Goal: Information Seeking & Learning: Learn about a topic

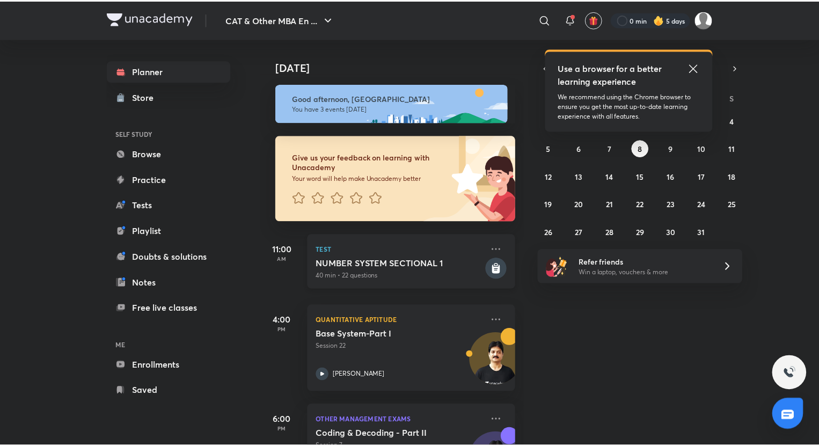
scroll to position [62, 0]
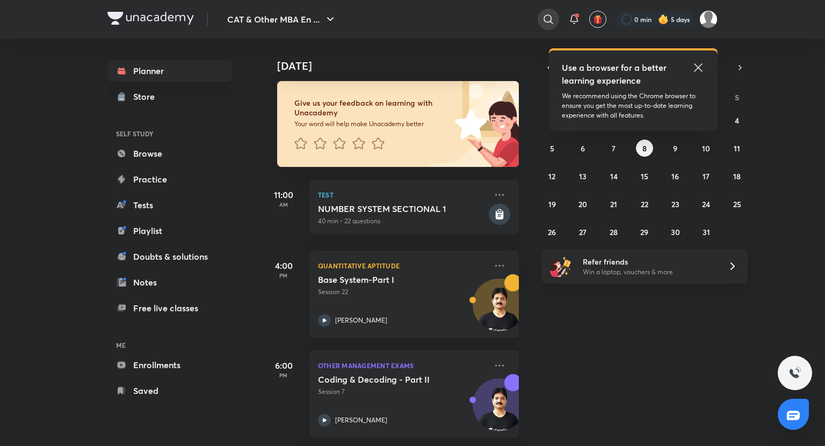
click at [548, 20] on icon at bounding box center [548, 19] width 13 height 13
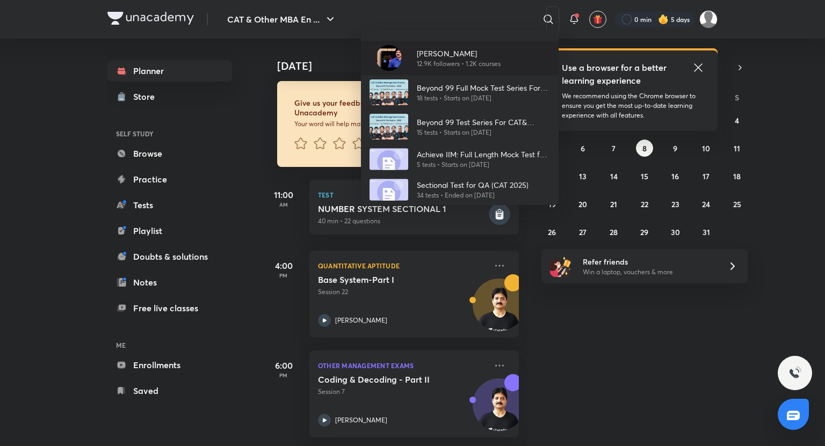
click at [468, 50] on p "[PERSON_NAME]" at bounding box center [459, 53] width 84 height 11
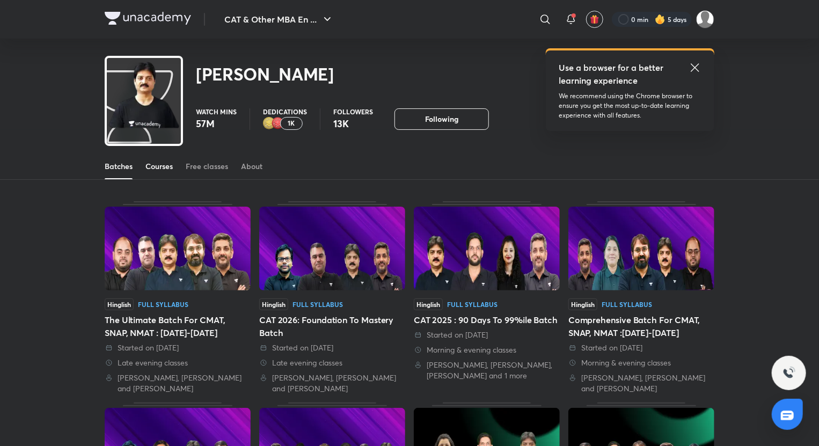
click at [161, 167] on div "Courses" at bounding box center [159, 166] width 27 height 11
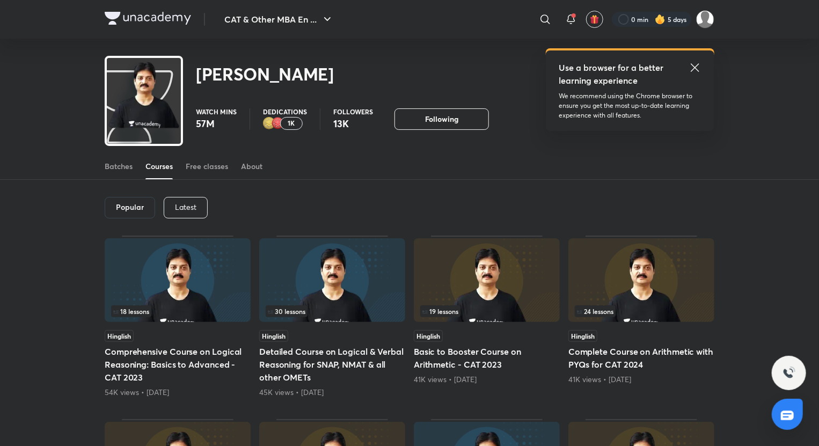
click at [180, 209] on p "Latest" at bounding box center [185, 207] width 21 height 9
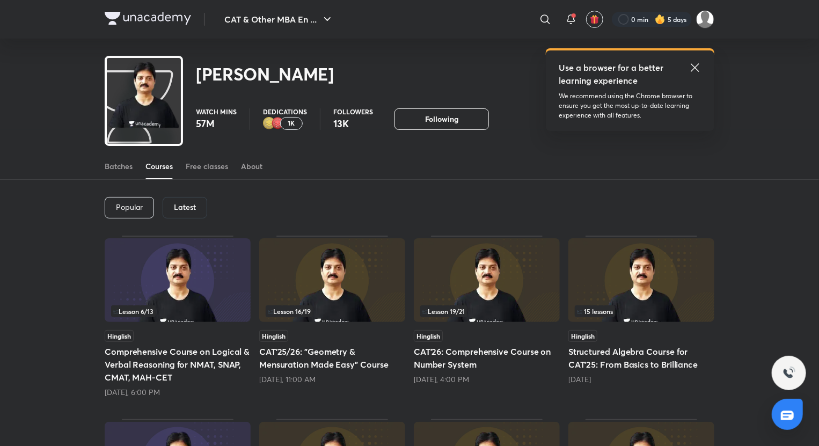
click at [342, 374] on div "[DATE], 11:00 AM" at bounding box center [332, 379] width 146 height 11
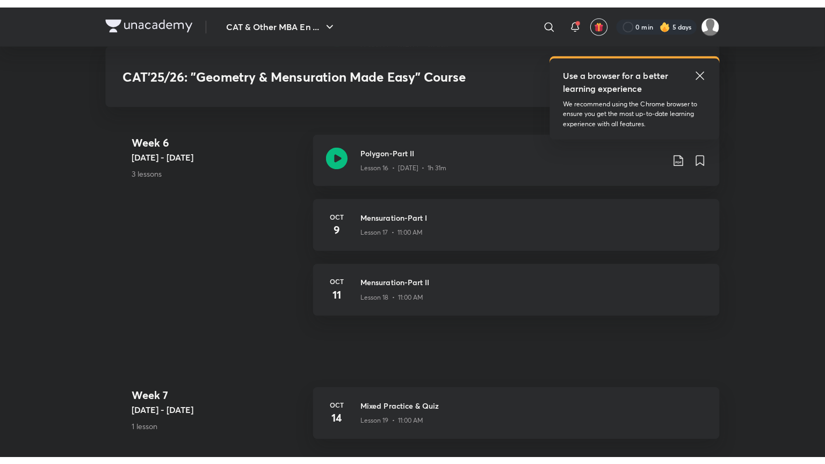
scroll to position [1812, 0]
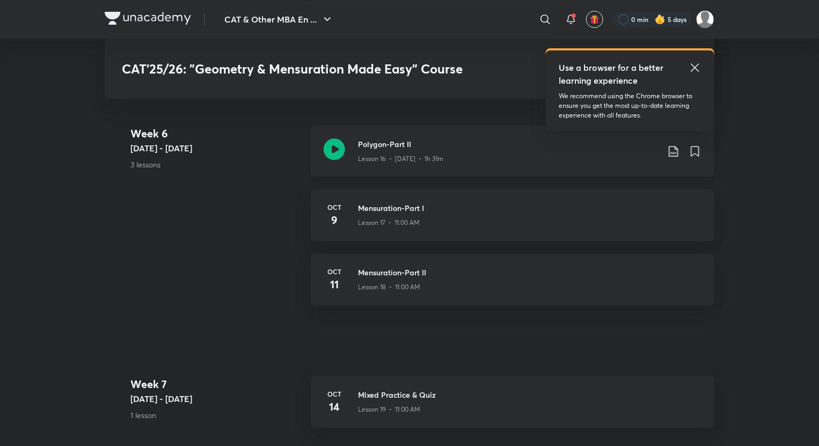
click at [332, 146] on icon at bounding box center [334, 149] width 21 height 21
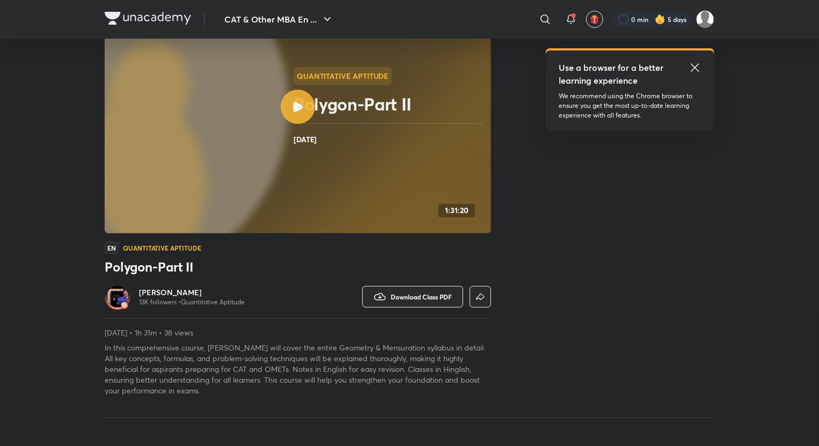
scroll to position [96, 0]
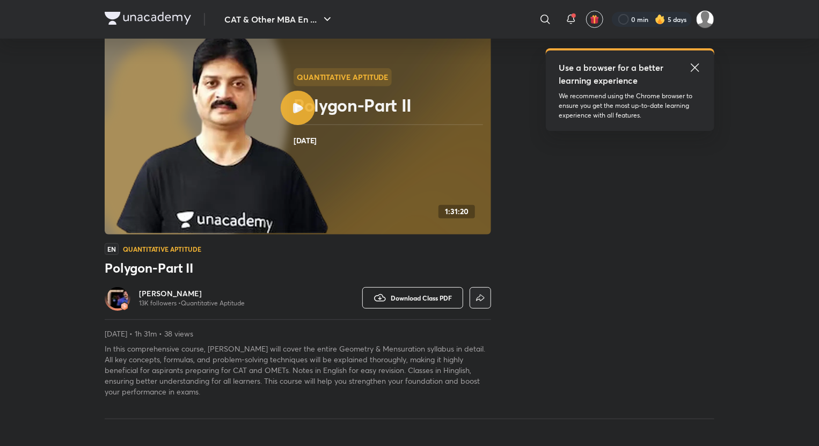
click at [434, 300] on span "Download Class PDF" at bounding box center [421, 298] width 61 height 9
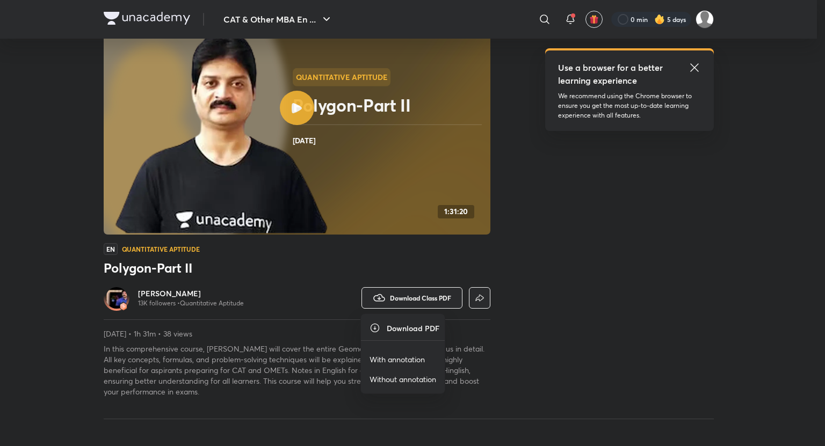
click at [404, 360] on p "With annotation" at bounding box center [396, 359] width 55 height 11
